Goal: Task Accomplishment & Management: Use online tool/utility

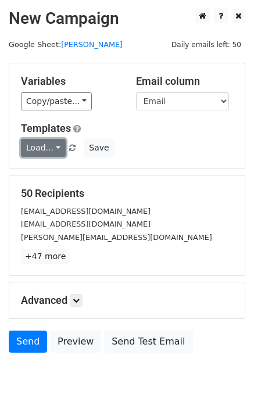
click at [31, 148] on link "Load..." at bounding box center [43, 148] width 45 height 18
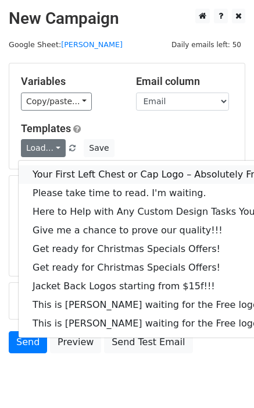
click at [41, 167] on link "Your First Left Chest or Cap Logo – Absolutely Free" at bounding box center [157, 174] width 277 height 19
